Goal: Task Accomplishment & Management: Complete application form

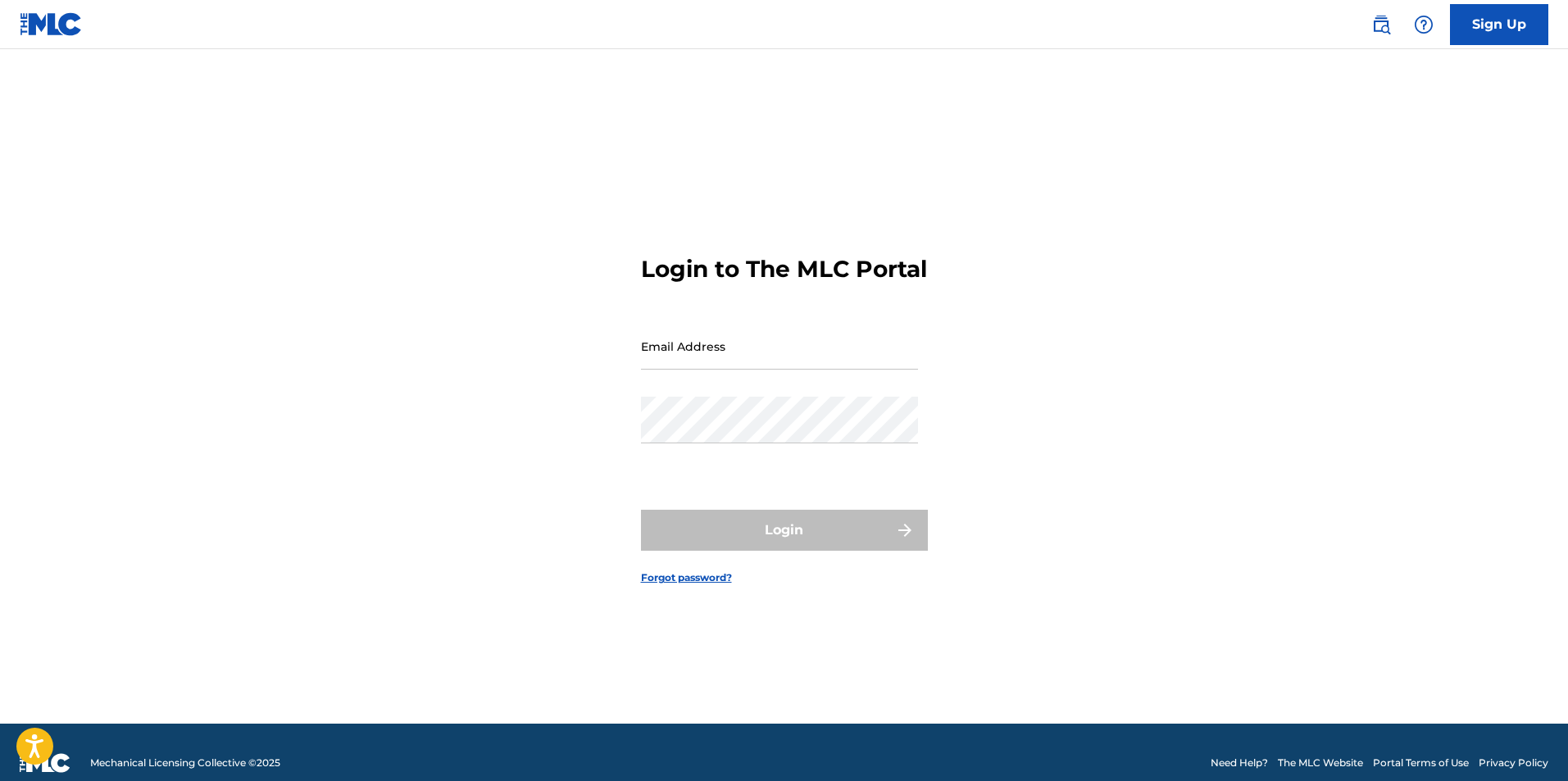
click at [790, 355] on input "Email Address" at bounding box center [780, 346] width 277 height 46
click at [695, 585] on link "Forgot password?" at bounding box center [687, 577] width 91 height 15
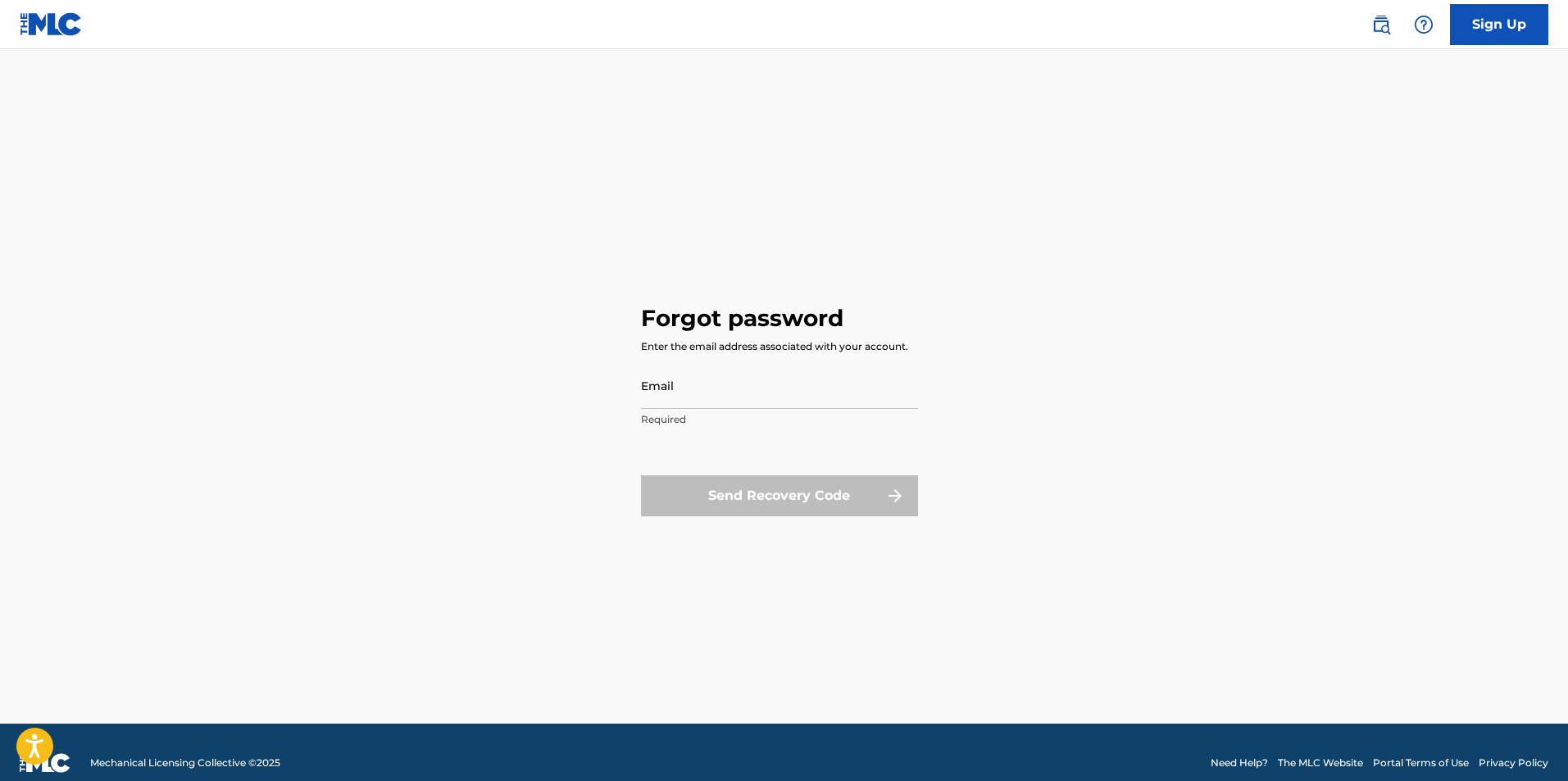
click at [710, 392] on input "Email" at bounding box center [780, 386] width 277 height 46
type input "[EMAIL_ADDRESS][DOMAIN_NAME]"
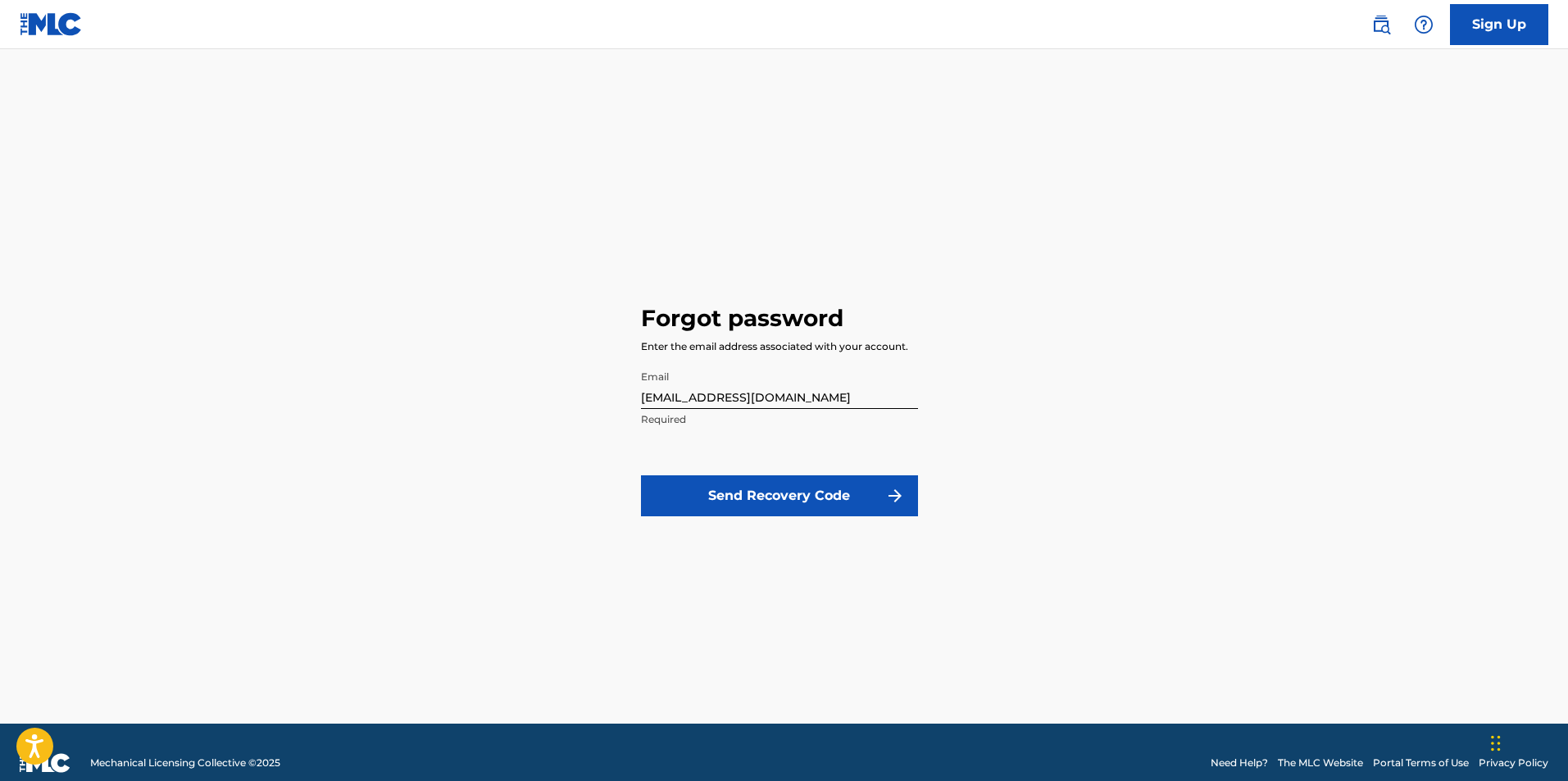
click at [762, 509] on button "Send Recovery Code" at bounding box center [780, 495] width 277 height 41
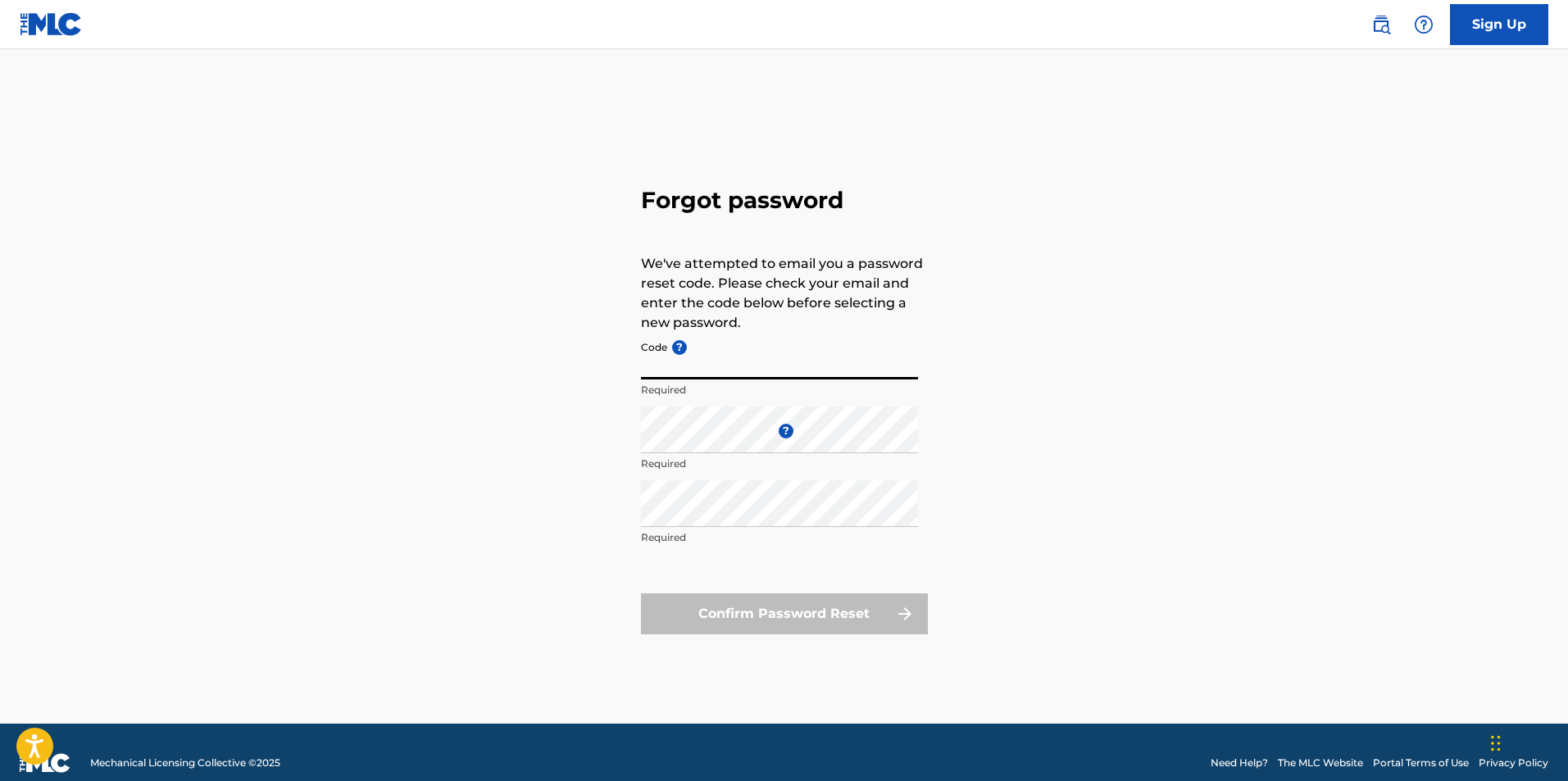
paste input "FP_4659d2506d87d56ffdd5bcbb0858"
type input "FP_4659d2506d87d56ffdd5bcbb0858"
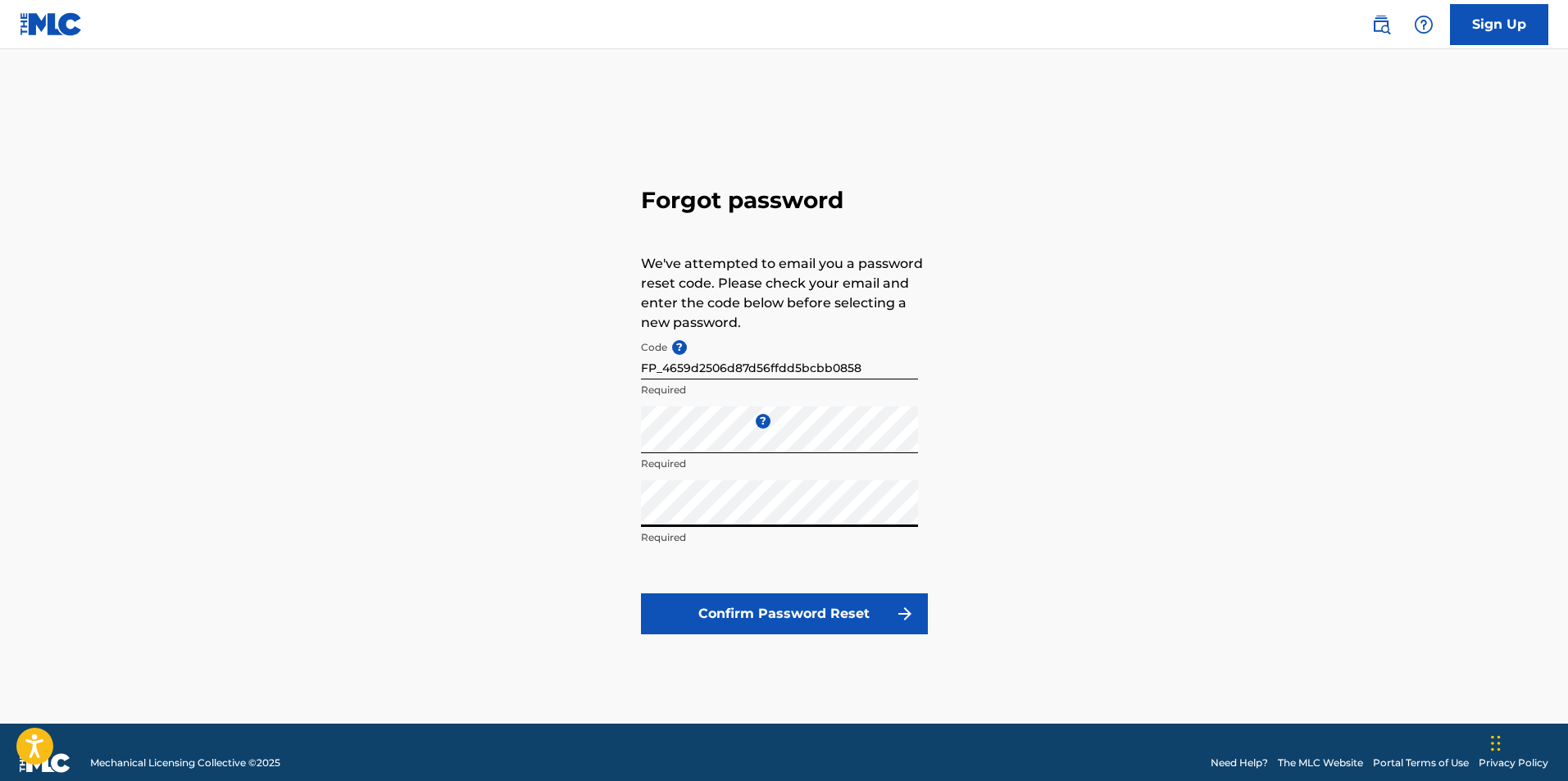
click at [743, 620] on button "Confirm Password Reset" at bounding box center [784, 614] width 287 height 41
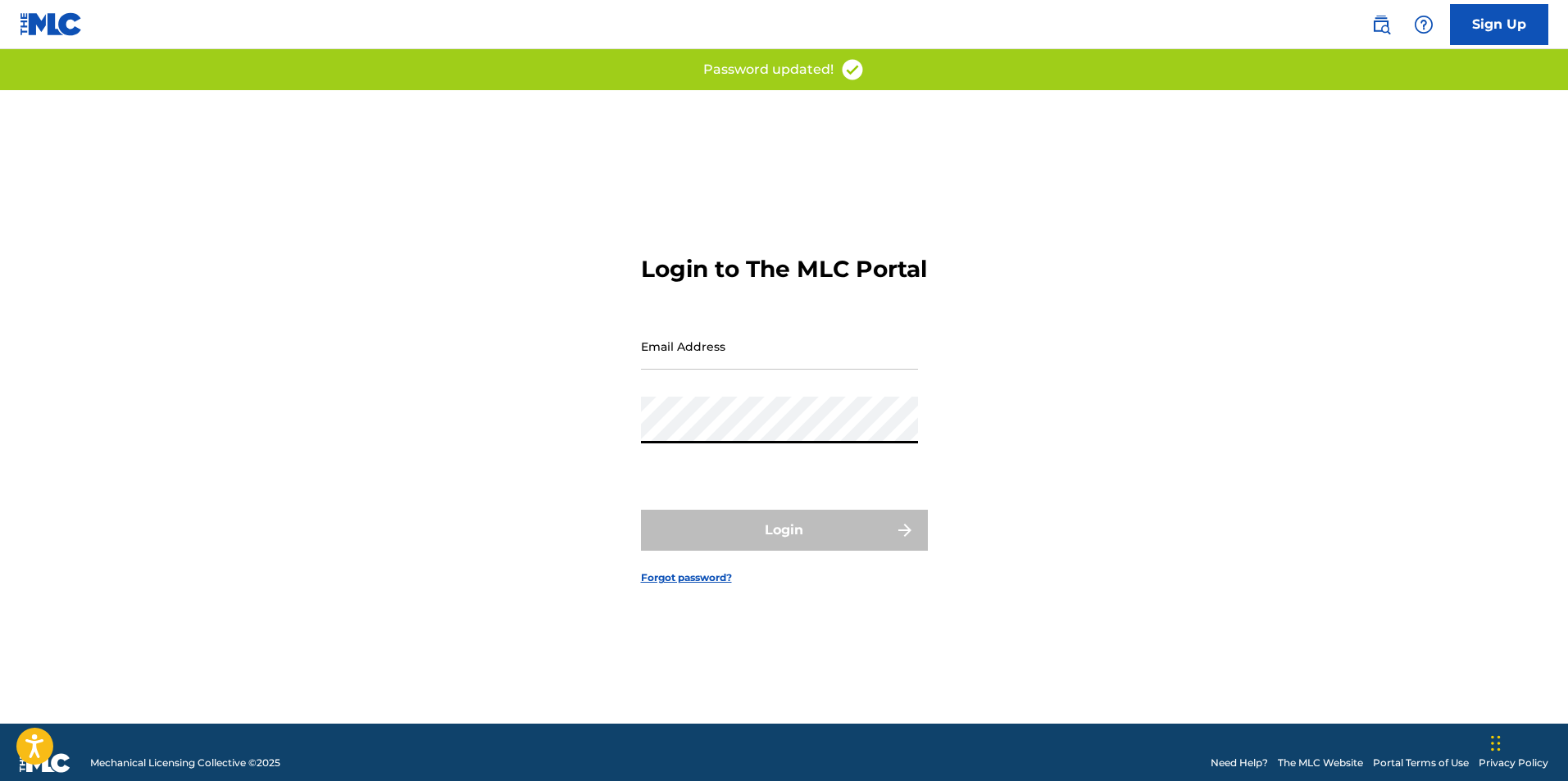
type input "[EMAIL_ADDRESS][DOMAIN_NAME]"
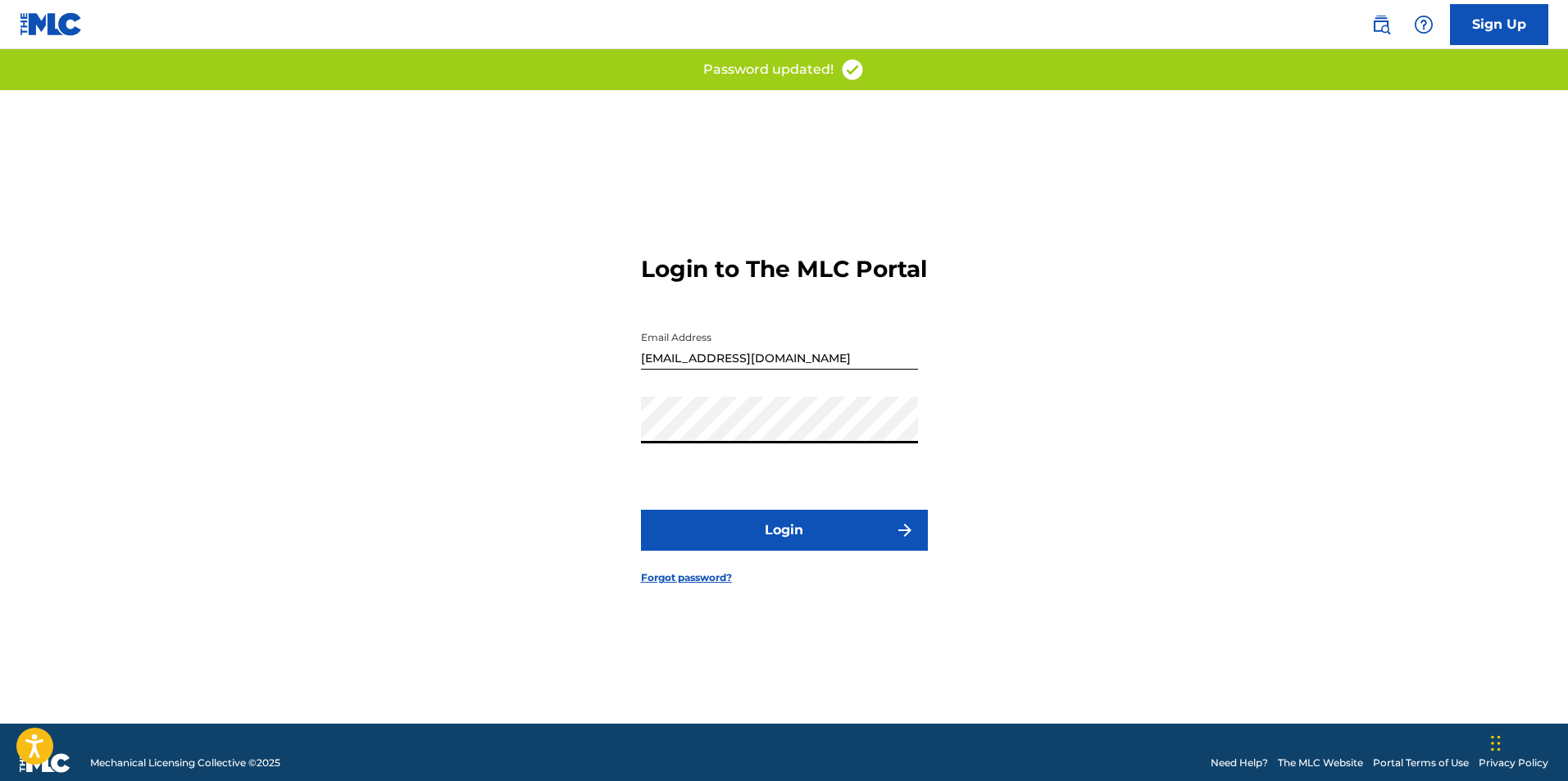
click at [733, 551] on button "Login" at bounding box center [784, 530] width 287 height 41
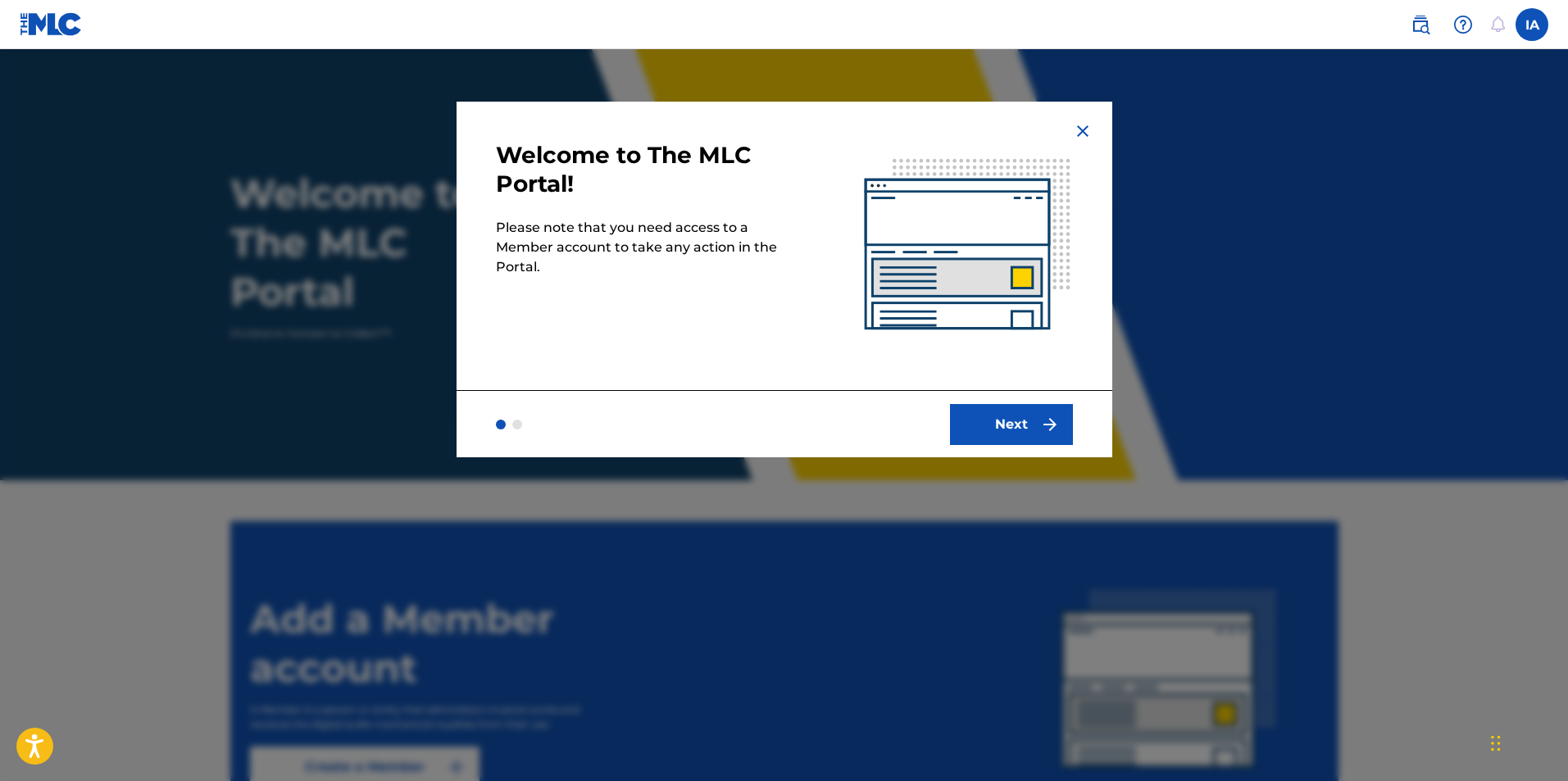
click at [1010, 426] on button "Next" at bounding box center [1011, 424] width 123 height 41
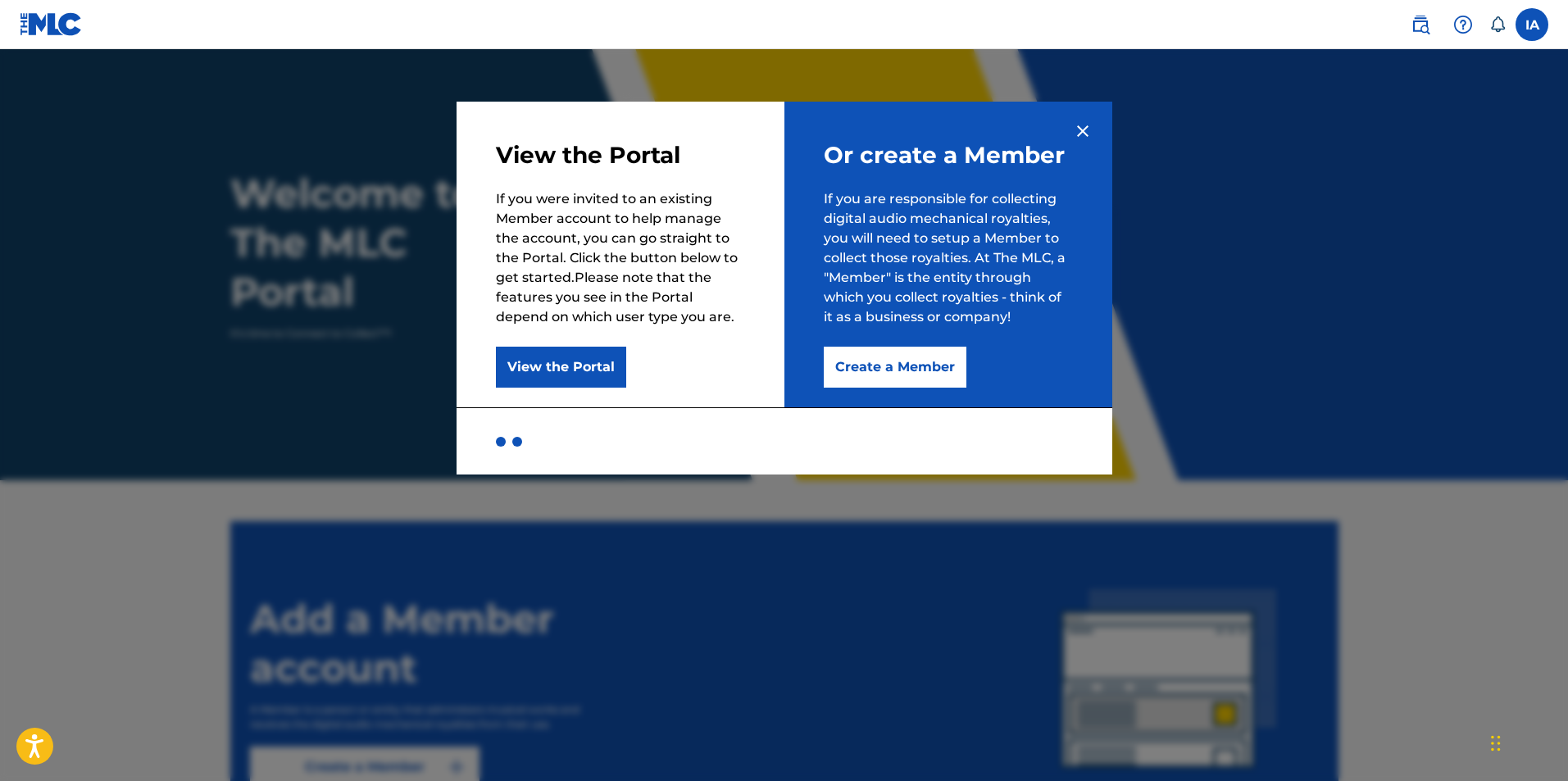
click at [896, 370] on button "Create a Member" at bounding box center [895, 367] width 142 height 41
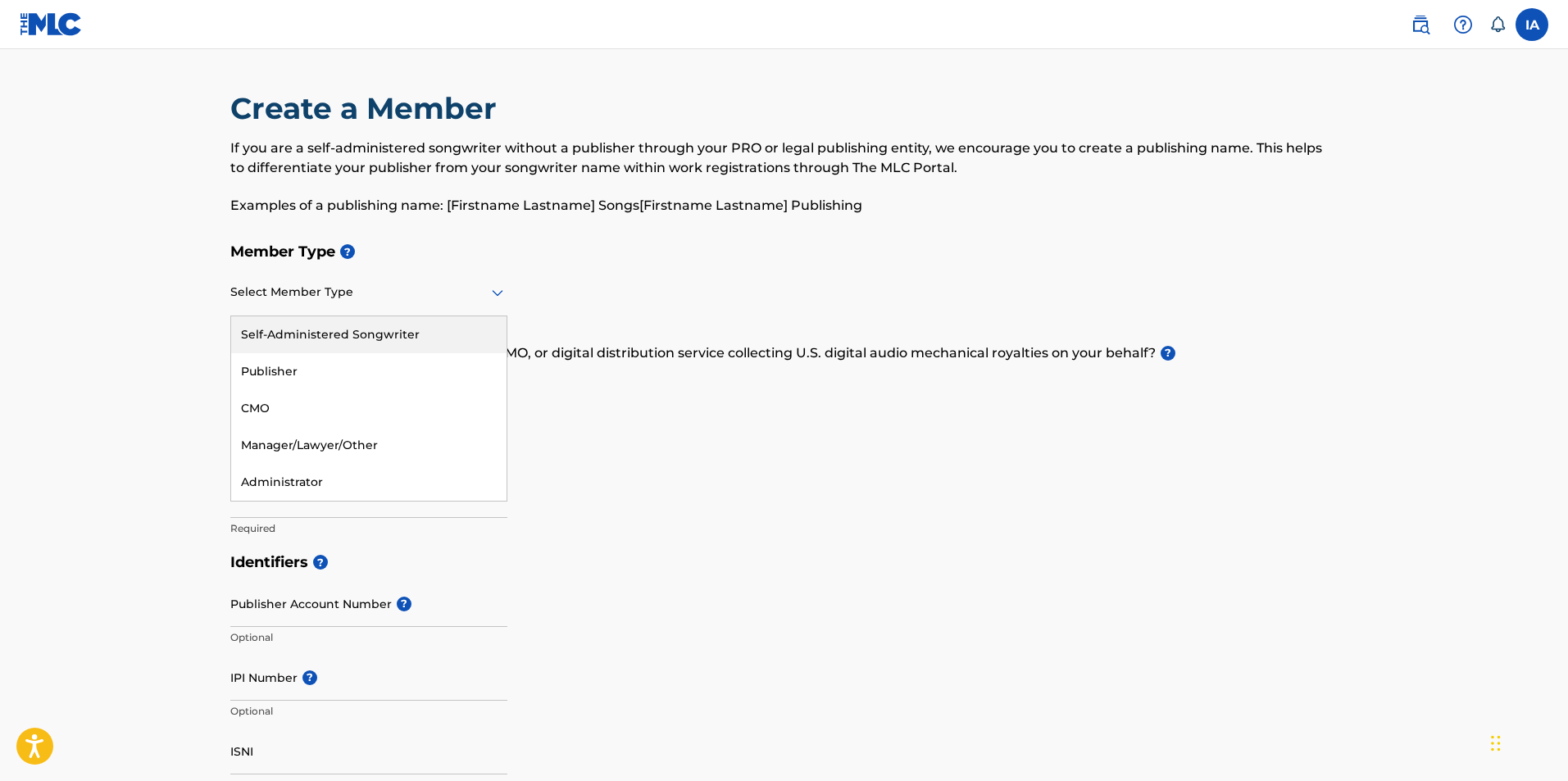
click at [337, 288] on div at bounding box center [369, 292] width 277 height 21
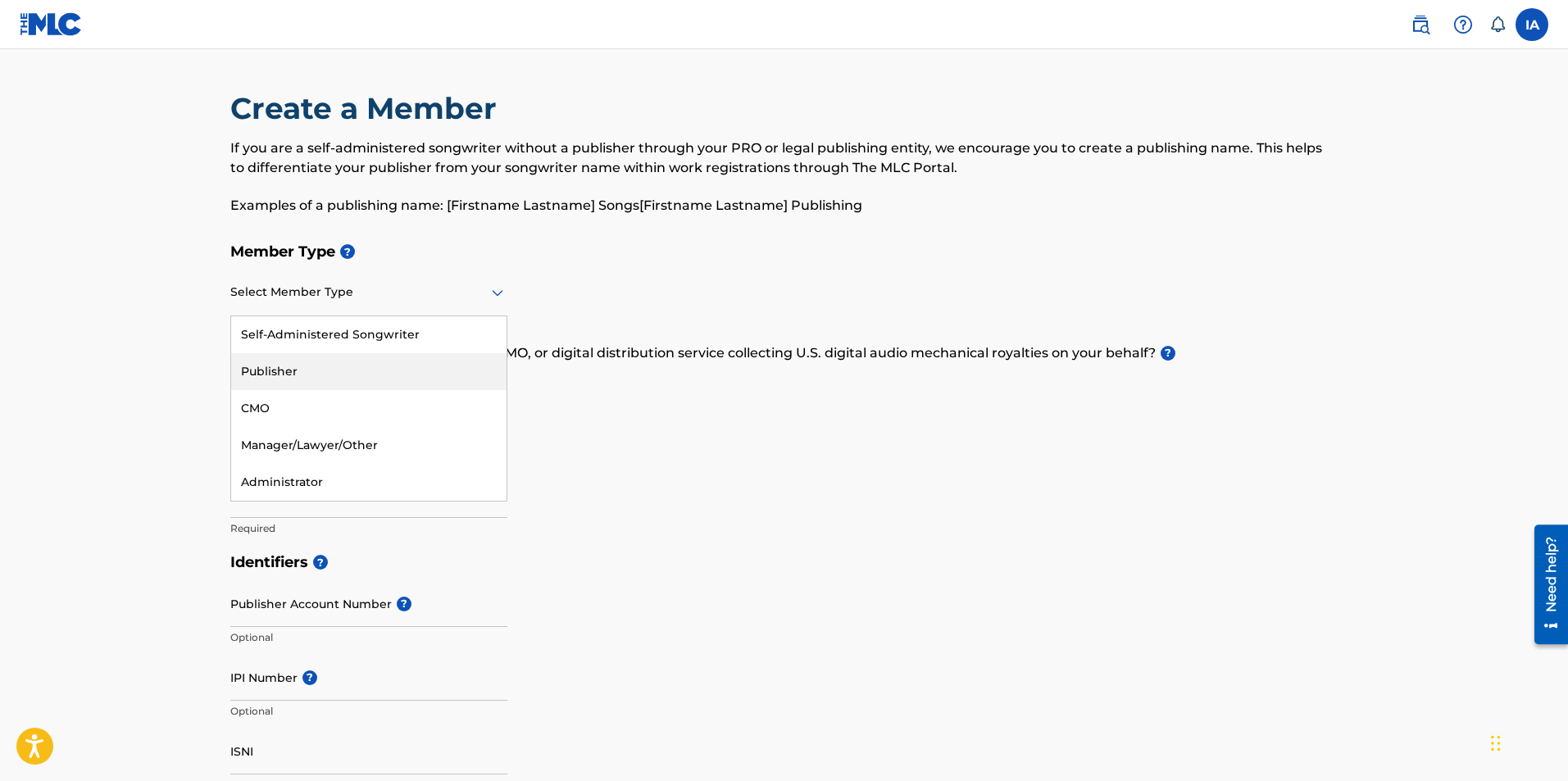
click at [294, 366] on div "Publisher" at bounding box center [369, 371] width 276 height 37
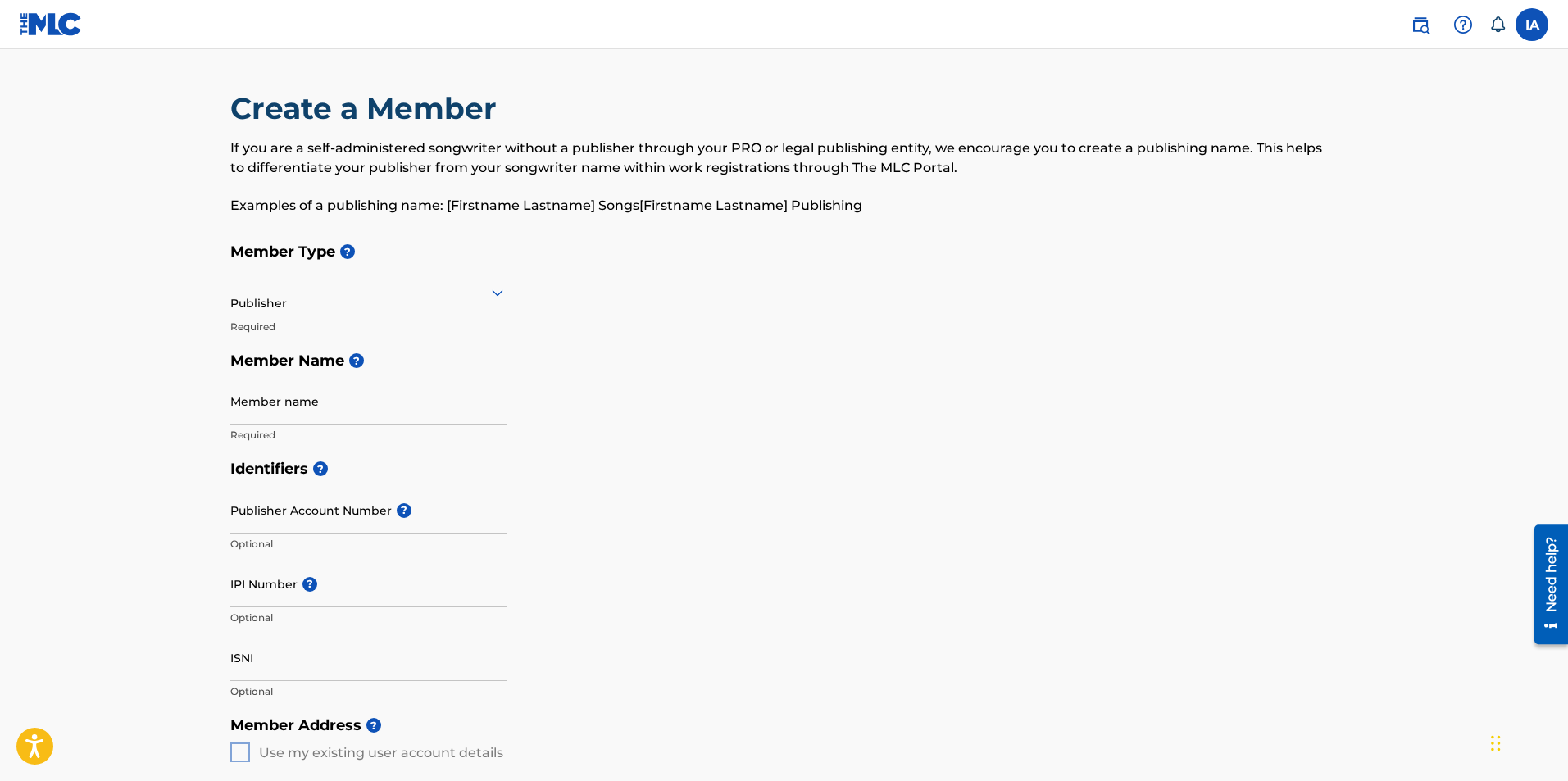
click at [354, 418] on input "Member name" at bounding box center [369, 400] width 277 height 46
click at [585, 364] on h5 "Member Name ?" at bounding box center [784, 362] width 1108 height 36
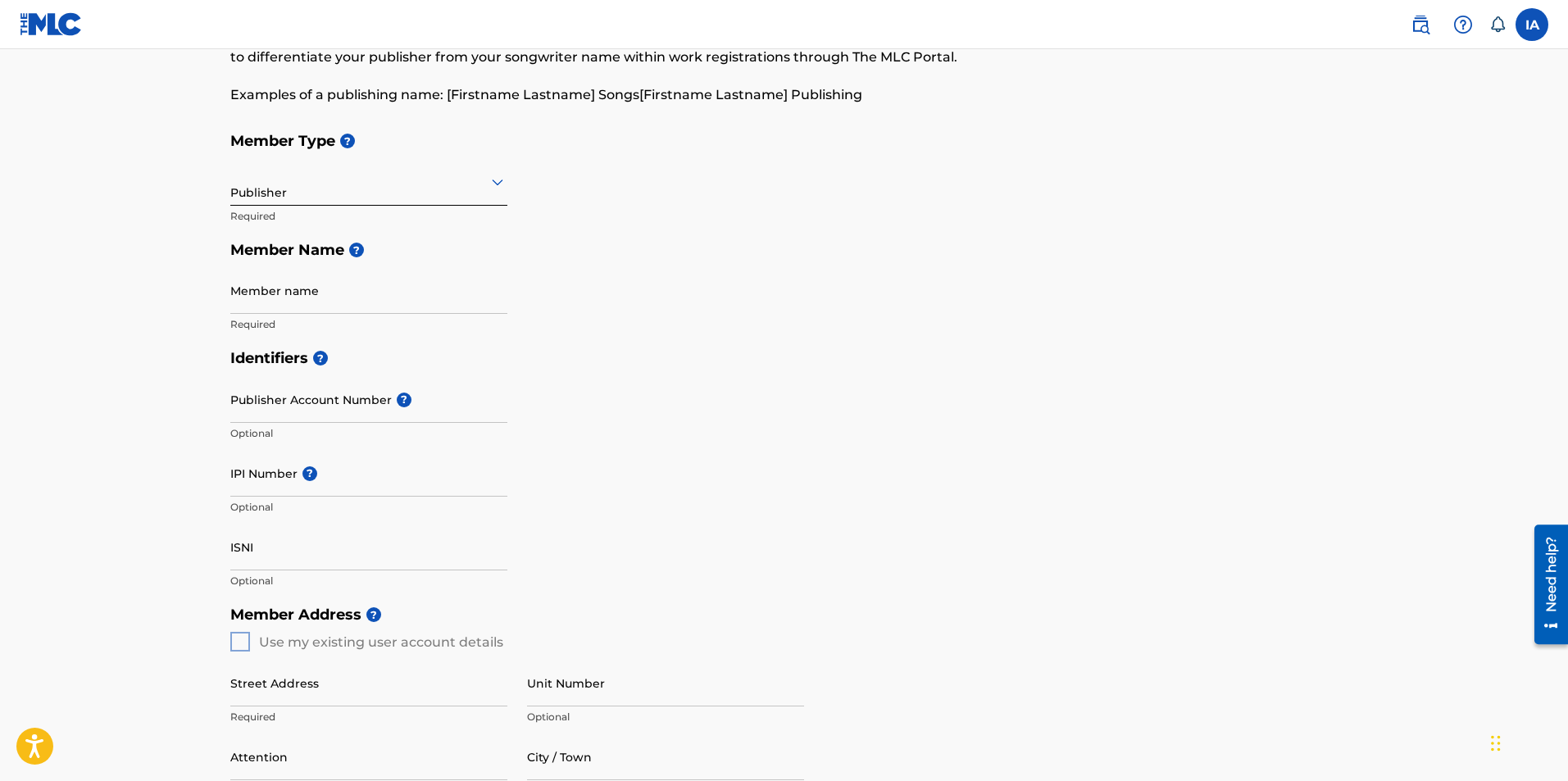
scroll to position [113, 0]
click at [283, 306] on input "Member name" at bounding box center [369, 288] width 277 height 46
type input "Zamar Ascends"
click at [277, 485] on input "IPI Number ?" at bounding box center [369, 471] width 277 height 46
